Goal: Find contact information: Find contact information

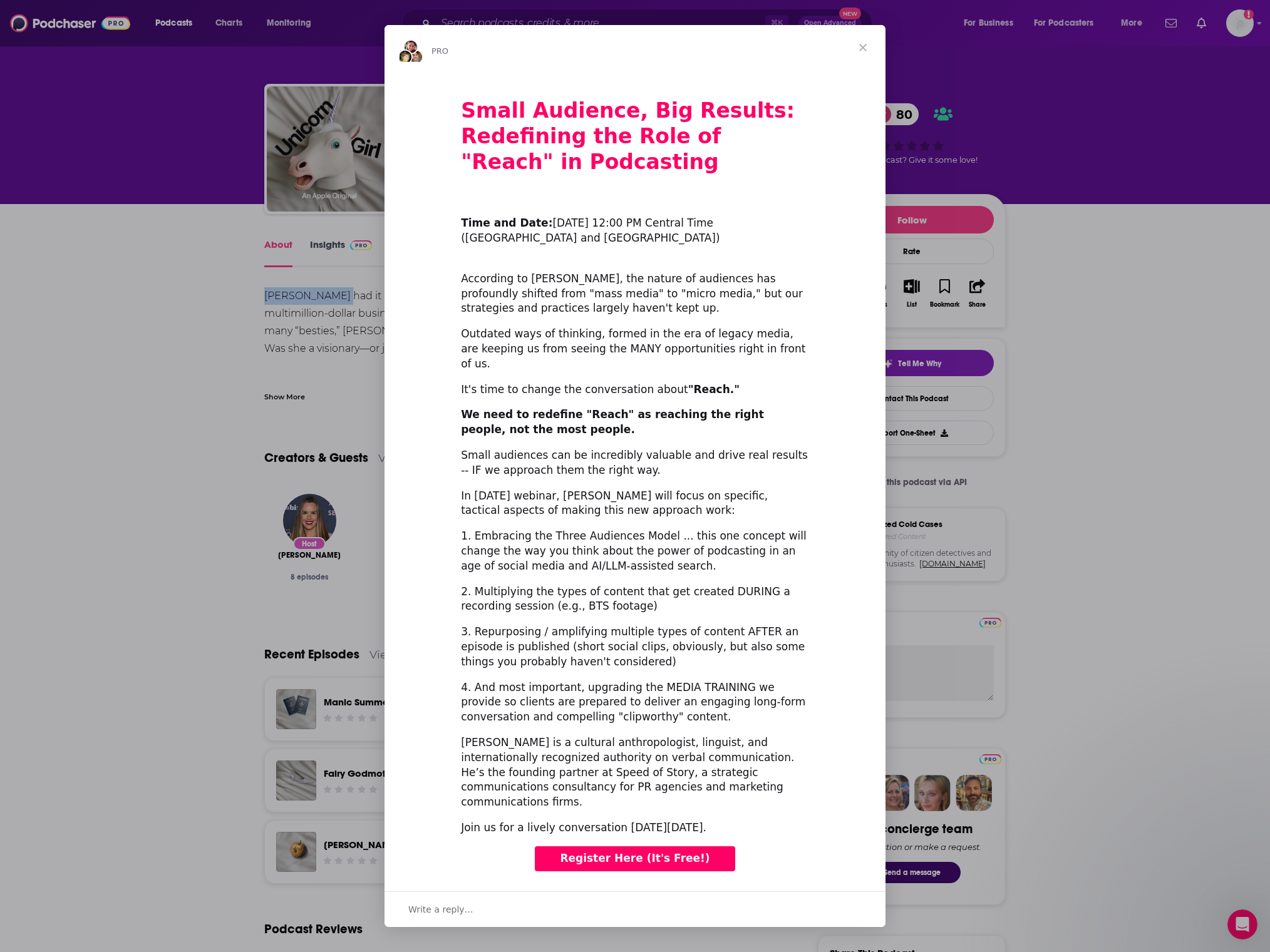
click at [694, 29] on div "Intercom messenger" at bounding box center [635, 476] width 1270 height 952
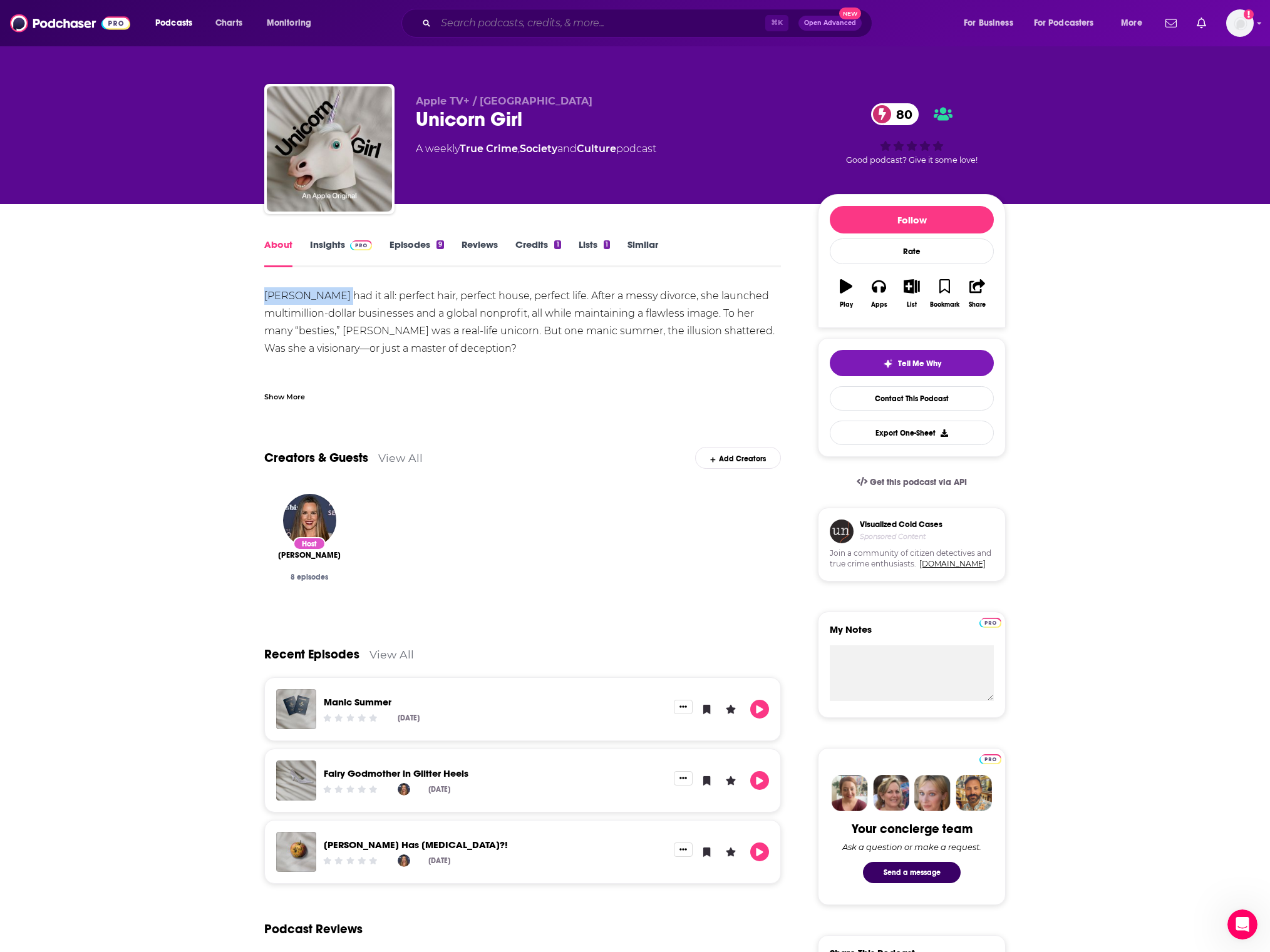
click at [640, 18] on input "Search podcasts, credits, & more..." at bounding box center [601, 23] width 330 height 20
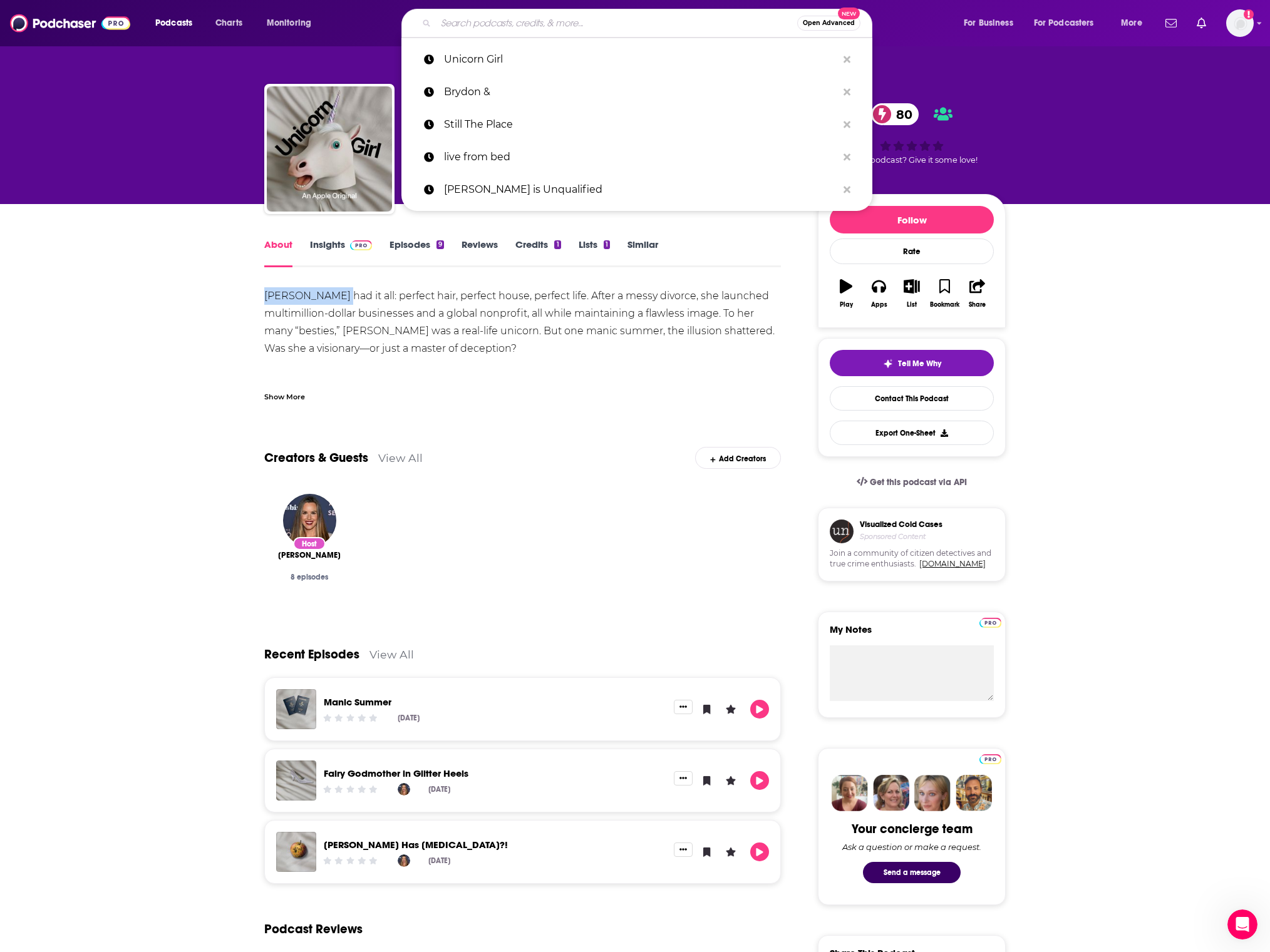
paste input "The 505 Podcast"
type input "The 505 Podcast"
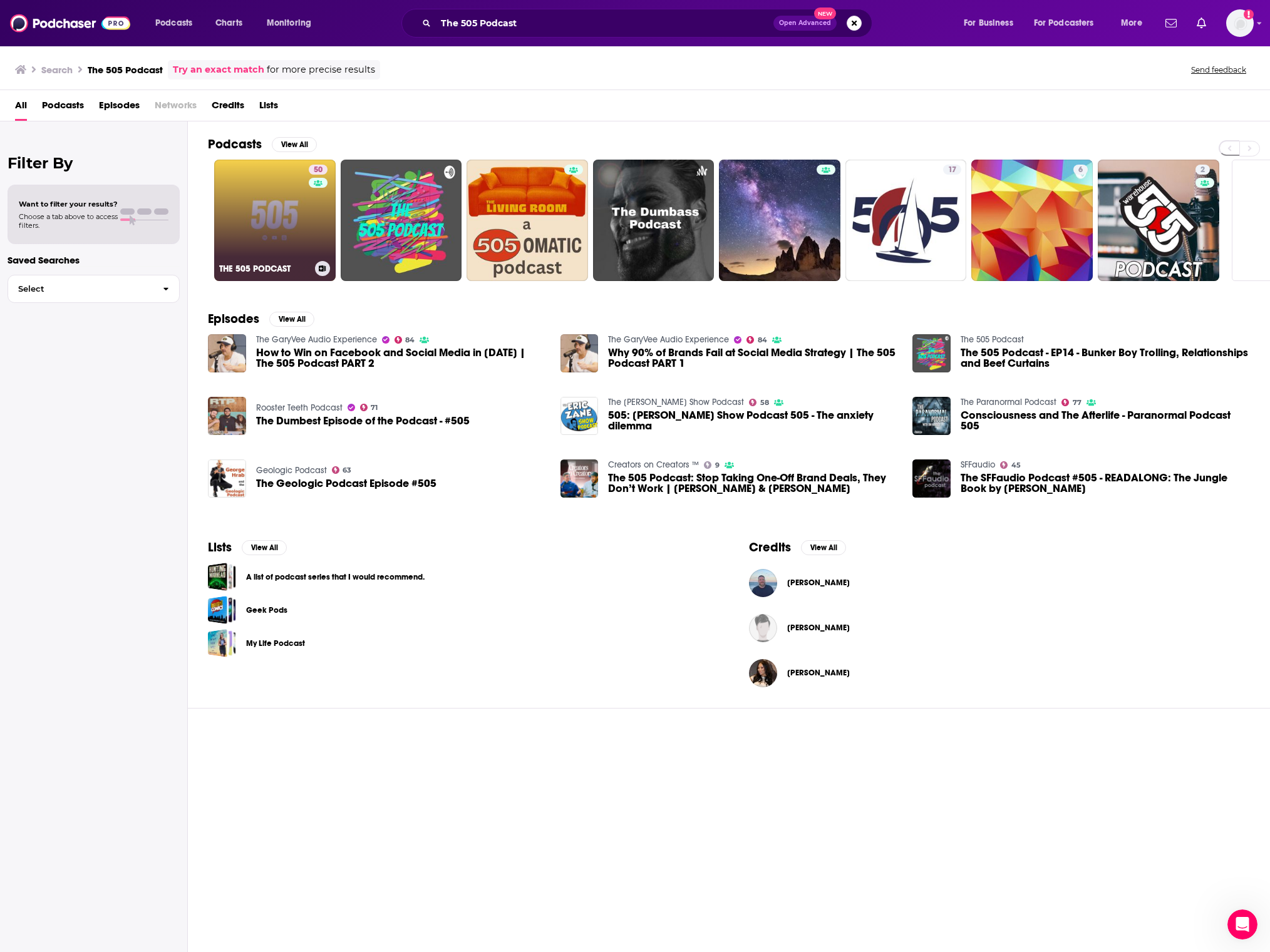
click at [281, 256] on link "50 THE 505 PODCAST" at bounding box center [274, 220] width 121 height 121
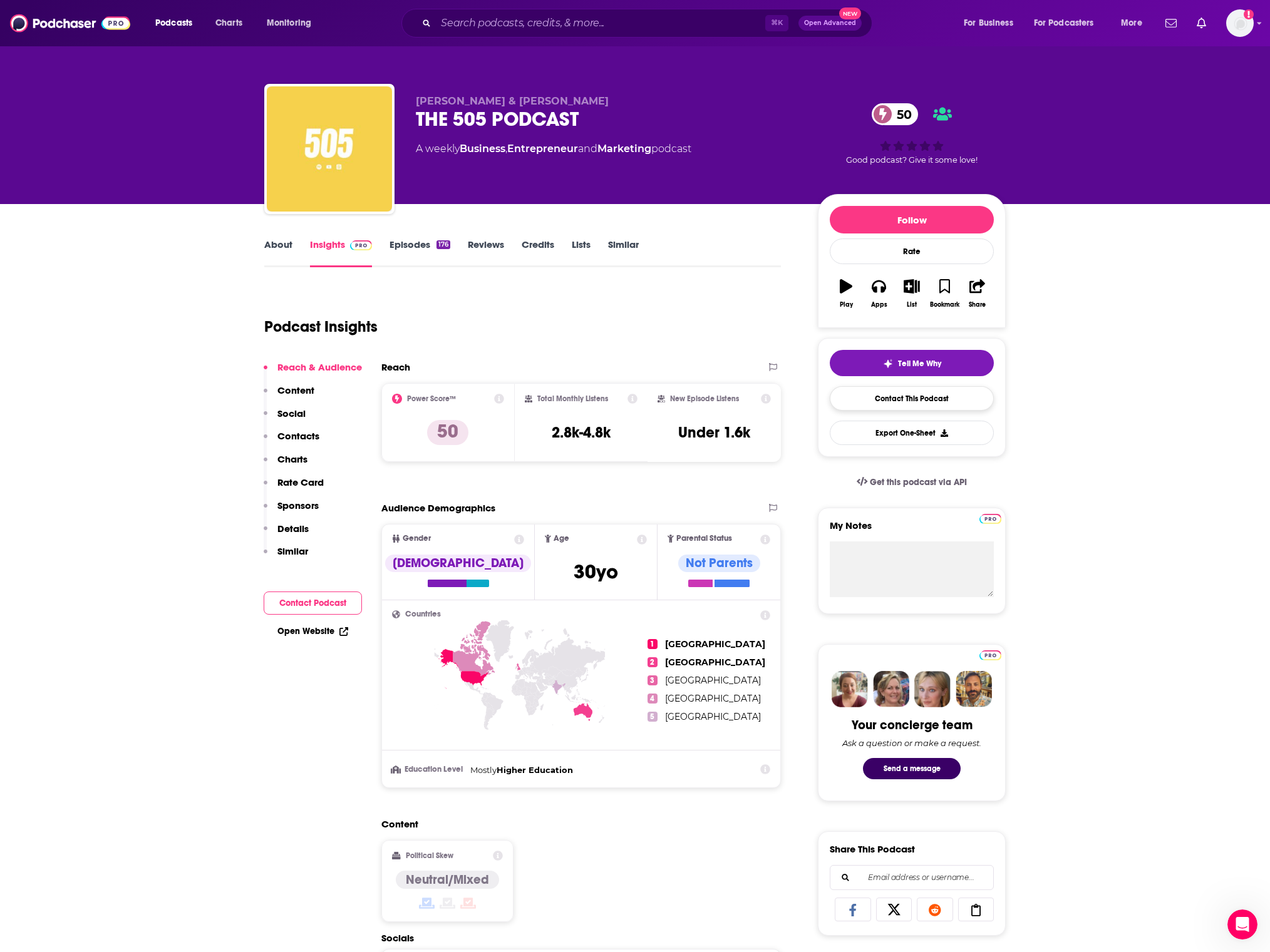
click at [925, 387] on link "Contact This Podcast" at bounding box center [912, 399] width 164 height 24
click at [273, 244] on link "About" at bounding box center [278, 253] width 28 height 29
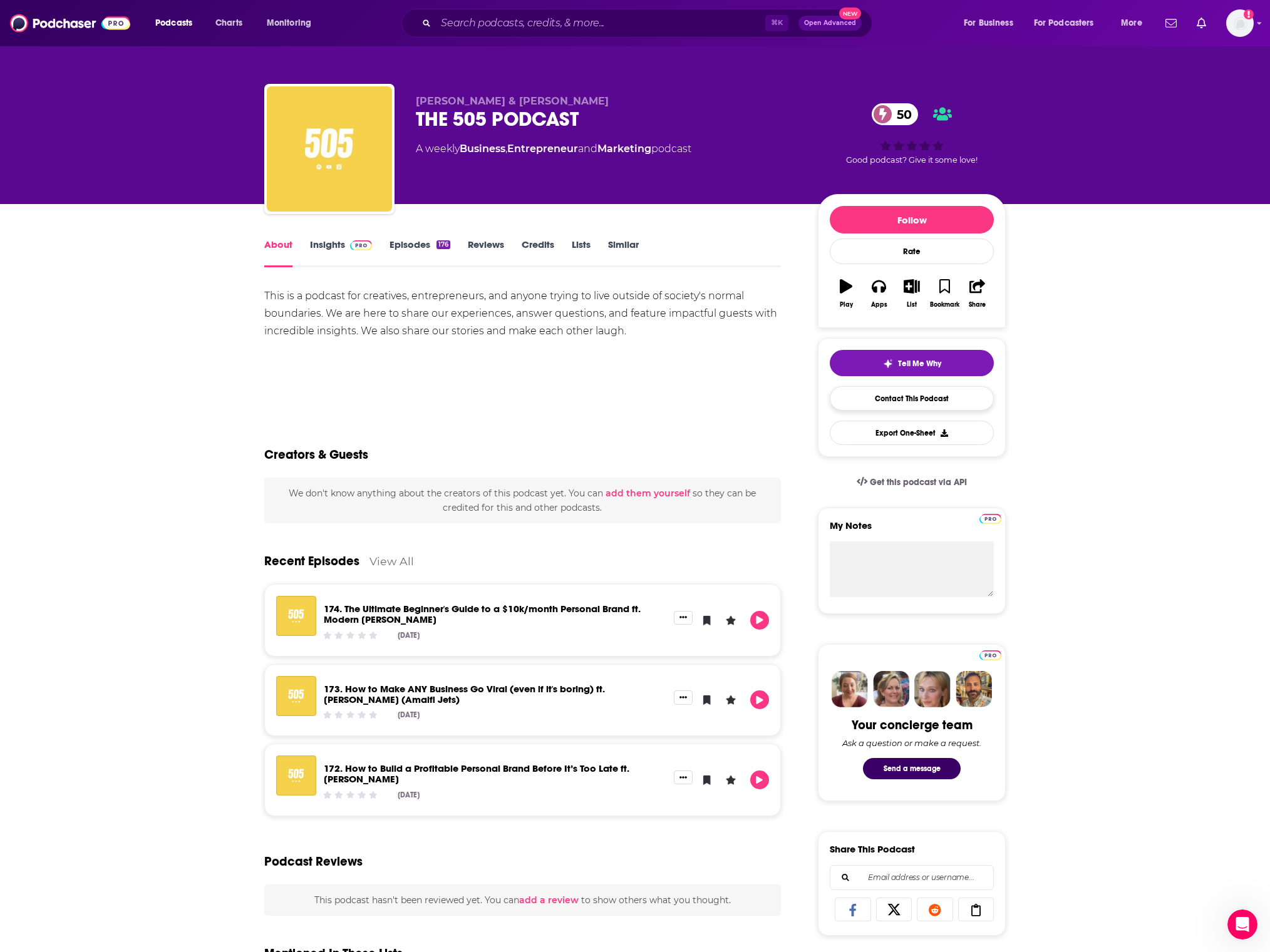
click at [885, 399] on link "Contact This Podcast" at bounding box center [912, 399] width 164 height 24
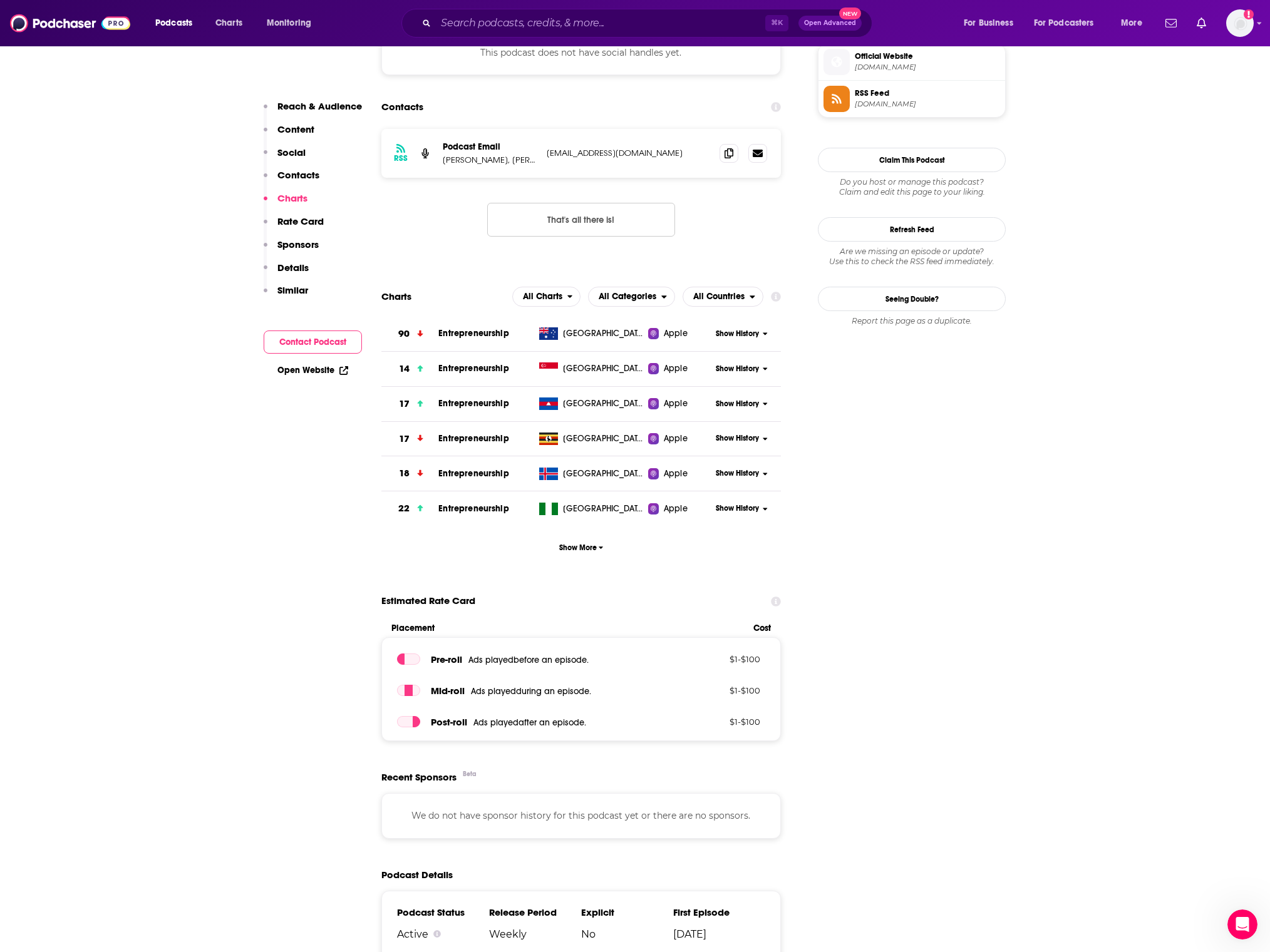
scroll to position [917, 0]
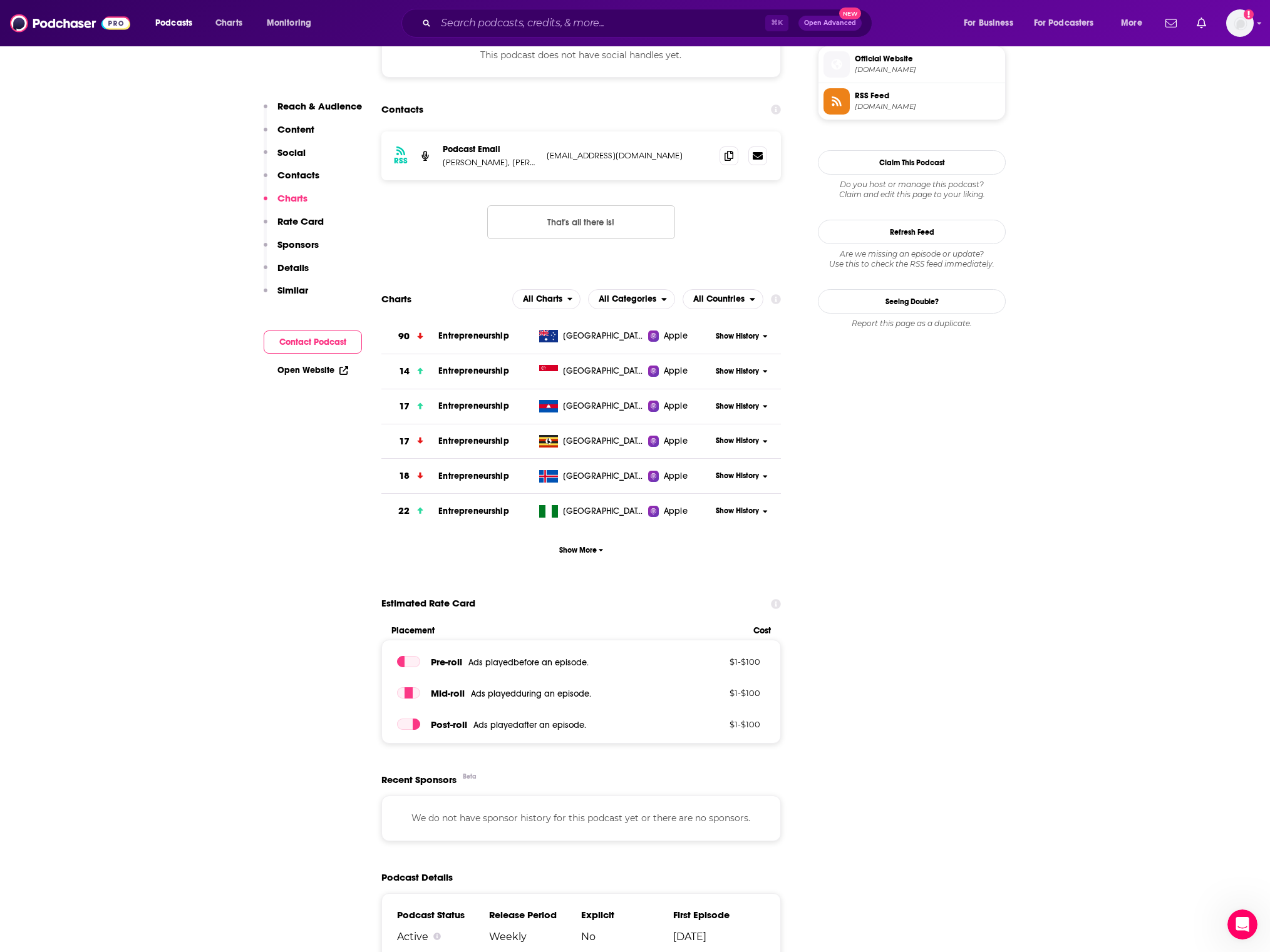
click at [495, 162] on p "[PERSON_NAME], [PERSON_NAME], [PERSON_NAME]" at bounding box center [489, 162] width 94 height 11
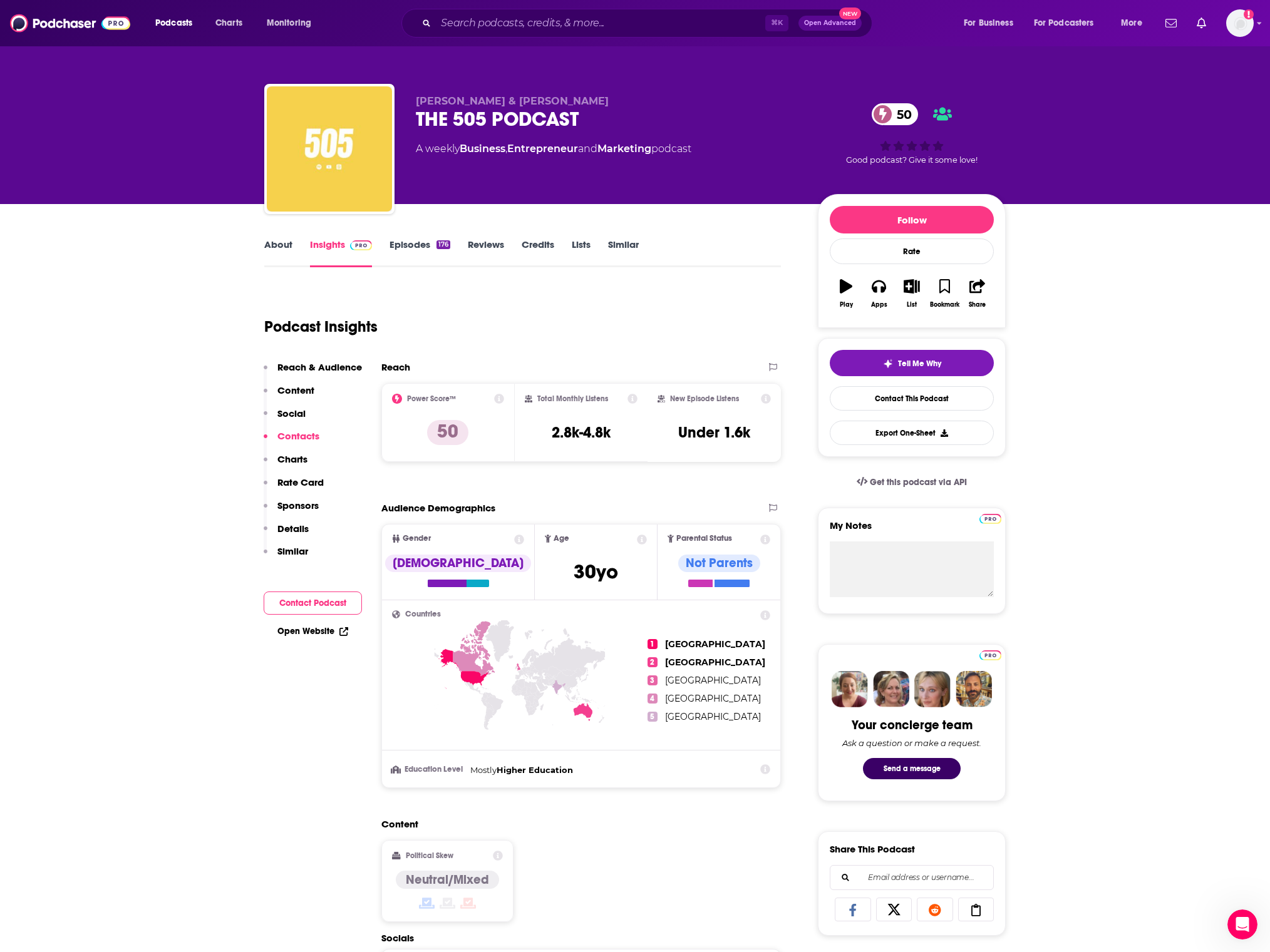
scroll to position [0, 0]
click at [268, 245] on link "About" at bounding box center [278, 253] width 28 height 29
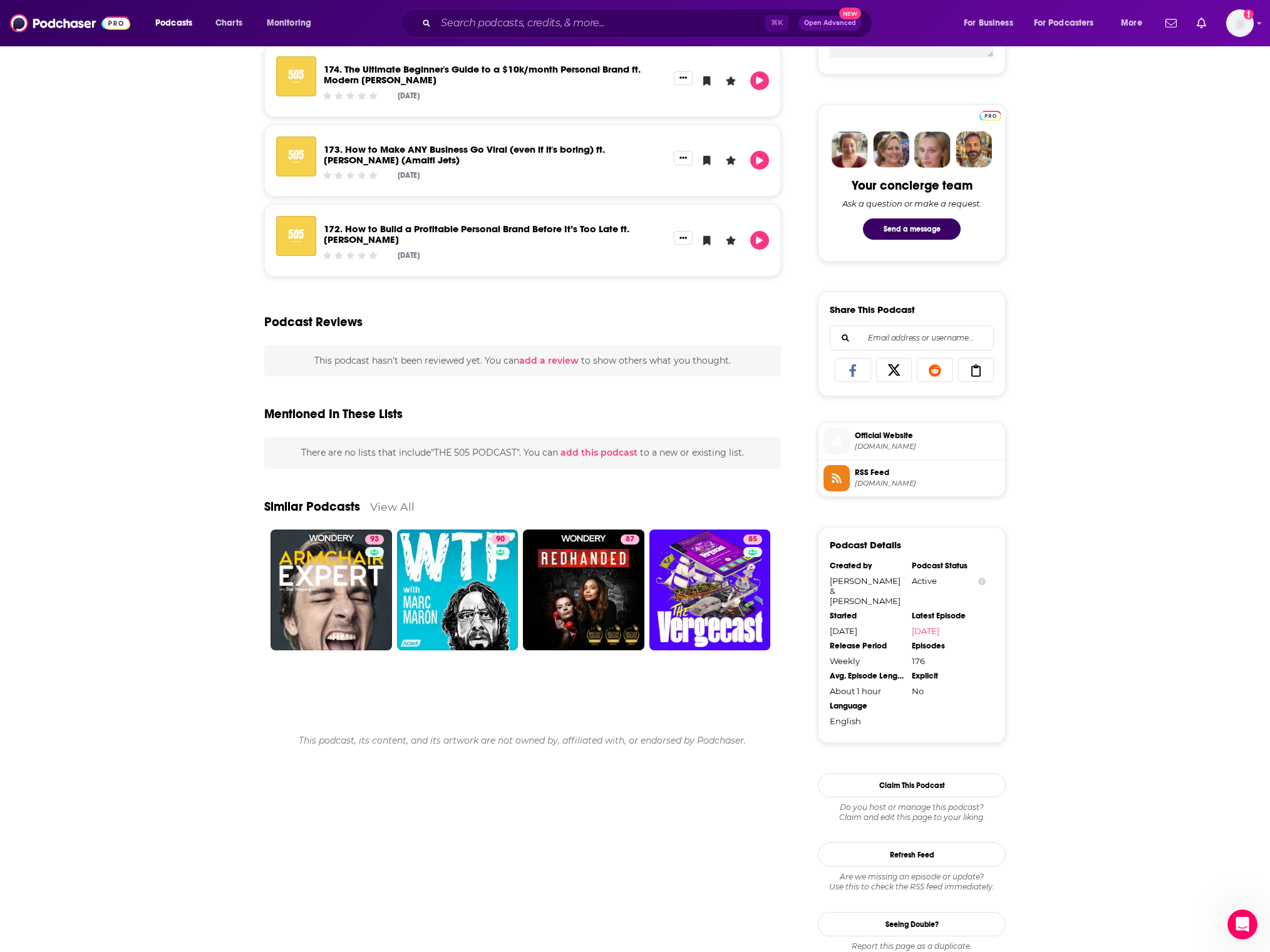
scroll to position [539, 0]
